Goal: Task Accomplishment & Management: Use online tool/utility

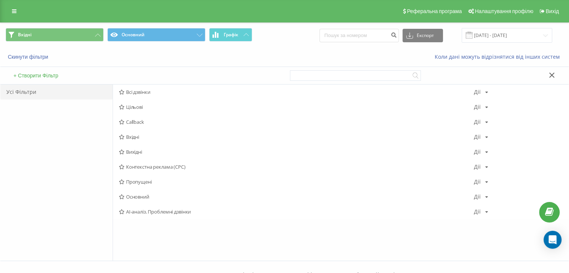
click at [136, 151] on span "Вихідні" at bounding box center [296, 151] width 355 height 5
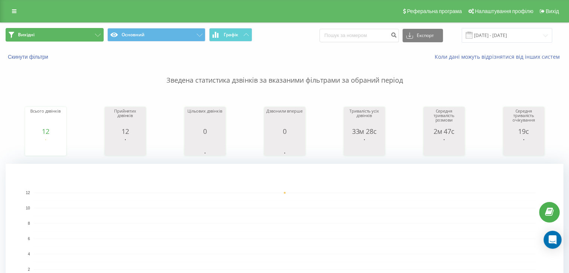
click at [68, 36] on button "Вихідні" at bounding box center [55, 34] width 98 height 13
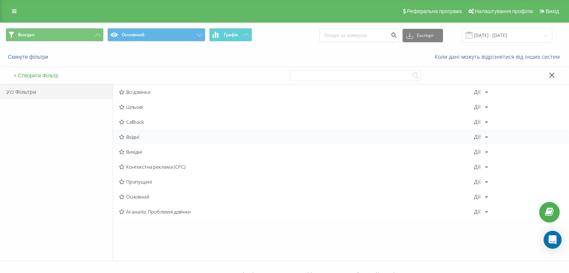
click at [130, 136] on span "Вхідні" at bounding box center [296, 136] width 355 height 5
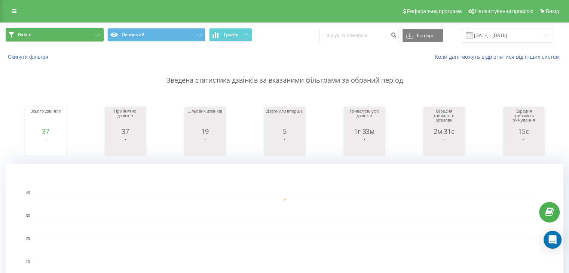
click at [71, 30] on button "Вхідні" at bounding box center [55, 34] width 98 height 13
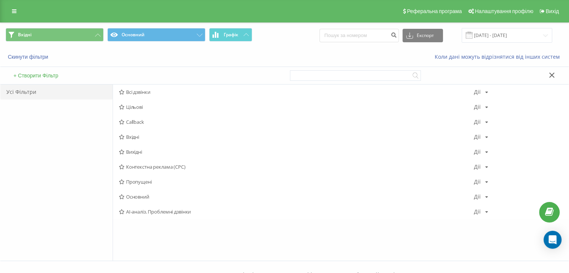
drag, startPoint x: 135, startPoint y: 135, endPoint x: 146, endPoint y: 102, distance: 35.2
click at [135, 135] on span "Вхідні" at bounding box center [296, 136] width 355 height 5
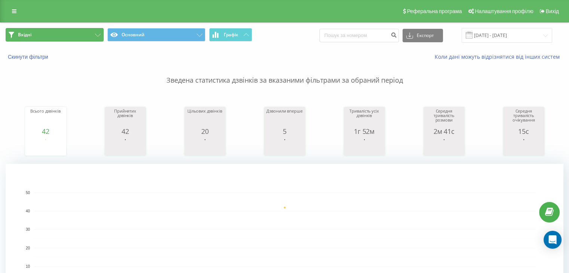
click at [79, 37] on button "Вхідні" at bounding box center [55, 34] width 98 height 13
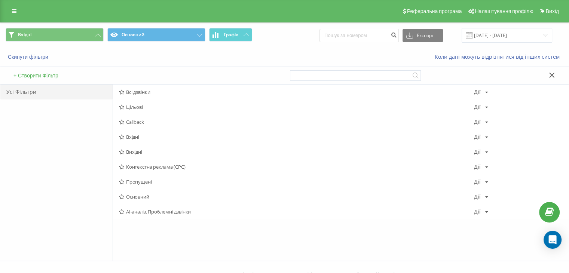
drag, startPoint x: 136, startPoint y: 135, endPoint x: 136, endPoint y: 127, distance: 7.9
click at [137, 135] on span "Вхідні" at bounding box center [296, 136] width 355 height 5
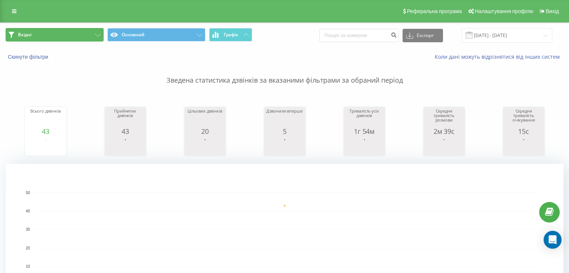
click at [84, 34] on button "Вхідні" at bounding box center [55, 34] width 98 height 13
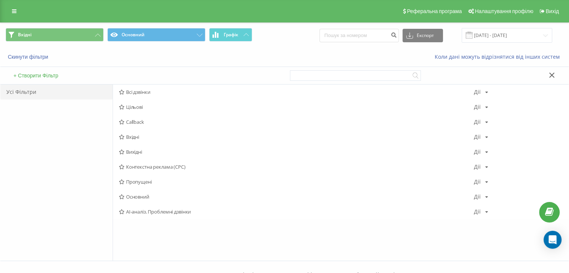
drag, startPoint x: 138, startPoint y: 151, endPoint x: 139, endPoint y: 156, distance: 5.1
click at [138, 151] on span "Вихідні" at bounding box center [296, 151] width 355 height 5
